Goal: Find specific page/section: Find specific page/section

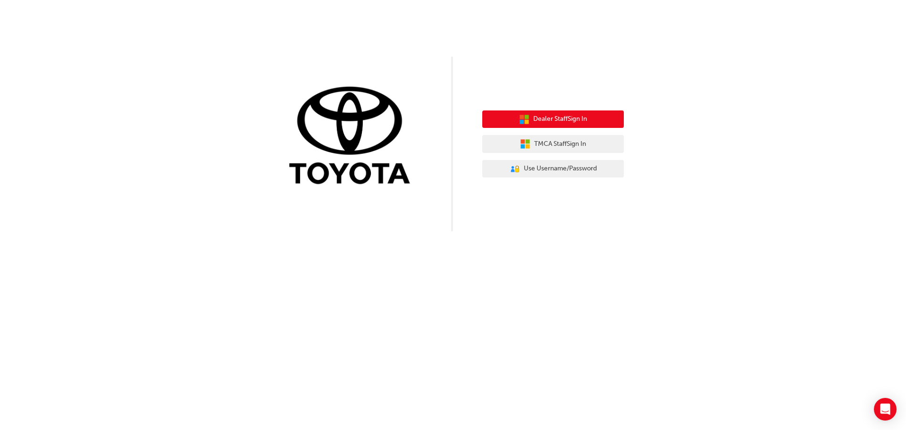
click at [554, 122] on span "Dealer Staff Sign In" at bounding box center [560, 119] width 54 height 11
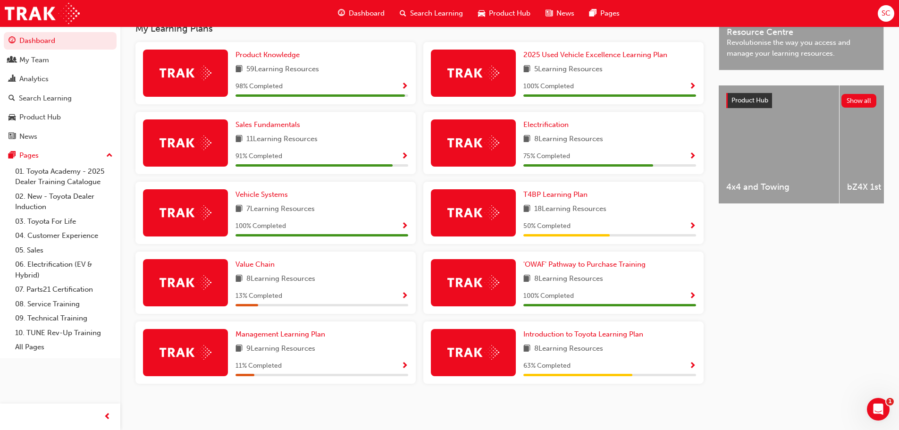
scroll to position [316, 0]
click at [265, 335] on span "Management Learning Plan" at bounding box center [280, 334] width 90 height 8
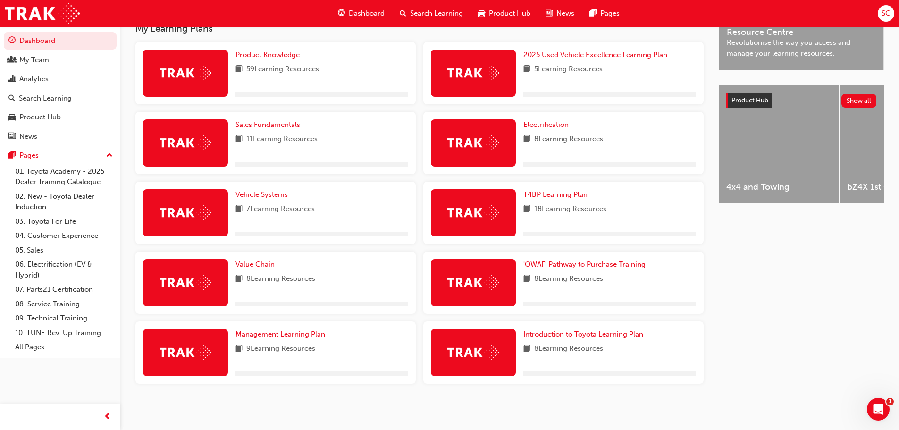
scroll to position [316, 0]
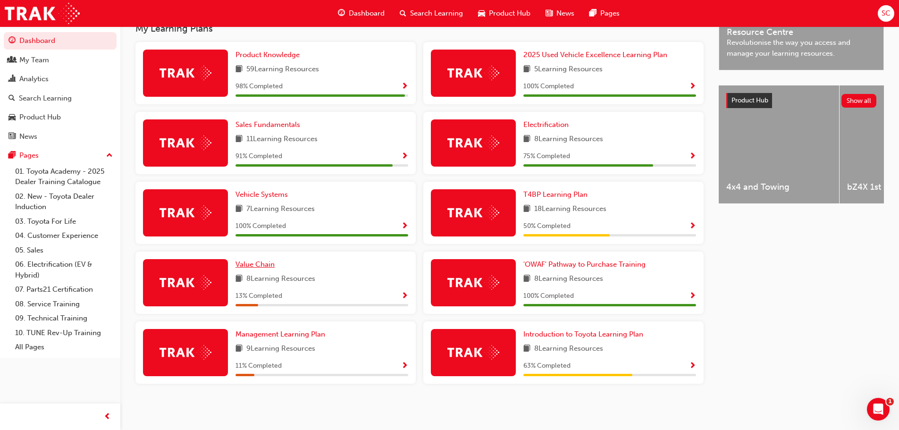
click at [260, 266] on span "Value Chain" at bounding box center [254, 264] width 39 height 8
